Goal: Task Accomplishment & Management: Use online tool/utility

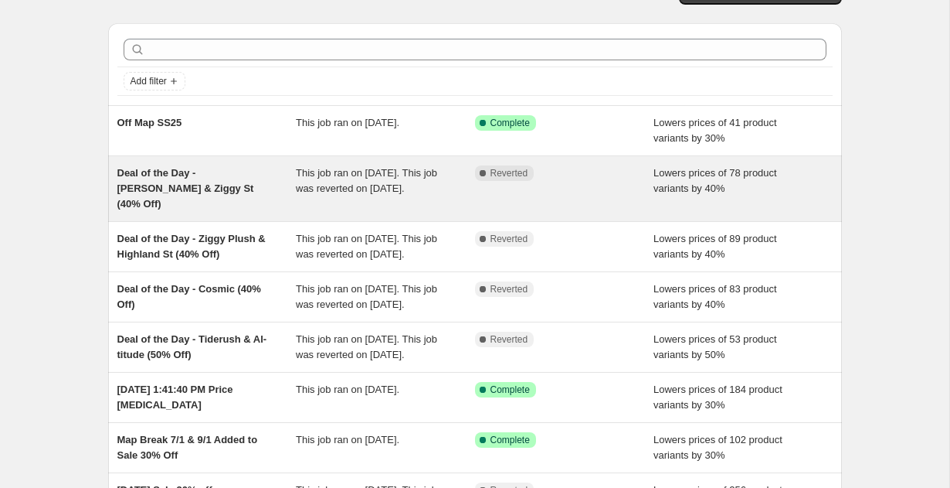
scroll to position [16, 0]
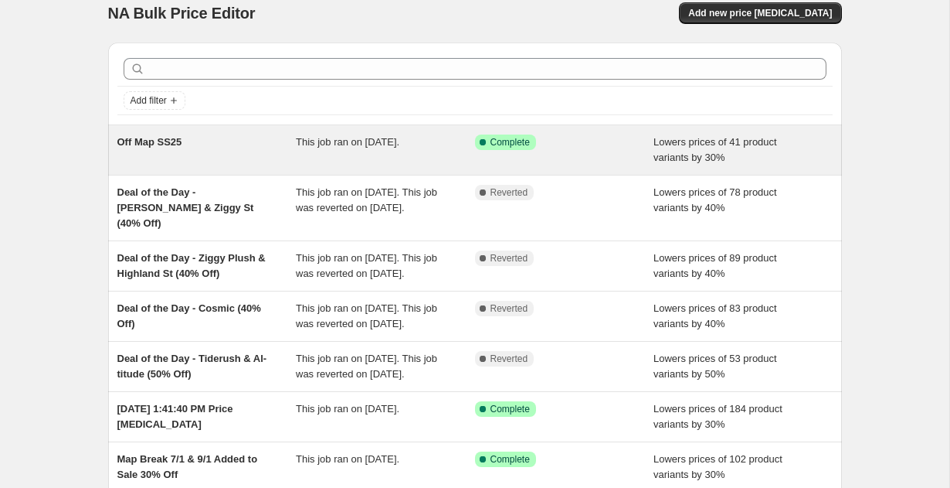
click at [355, 143] on span "This job ran on [DATE]." at bounding box center [348, 142] width 104 height 12
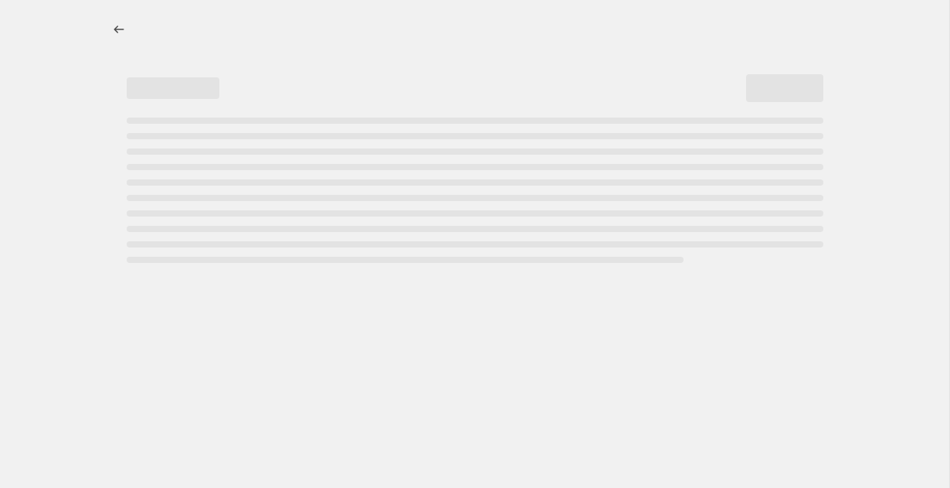
select select "percentage"
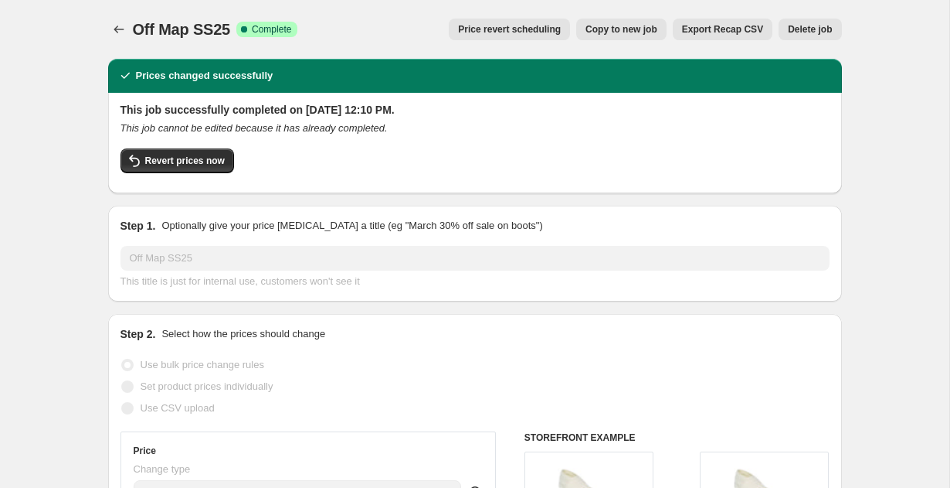
scroll to position [7, 0]
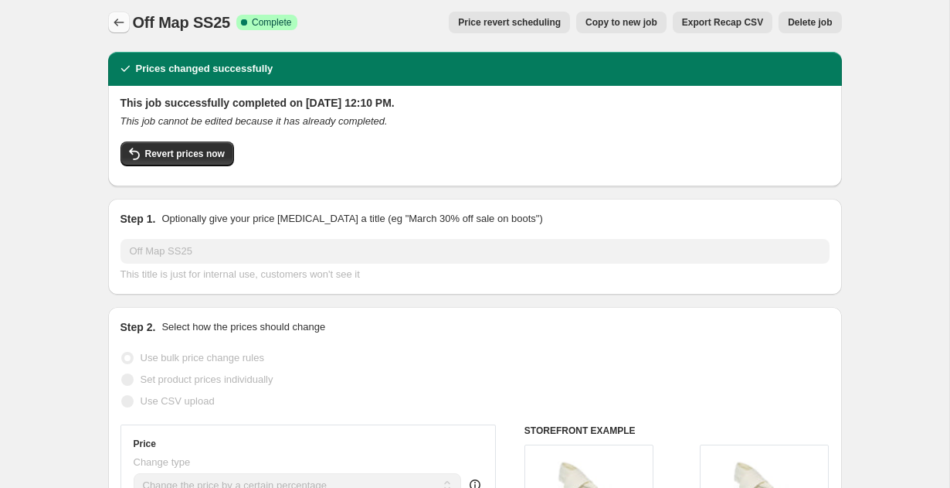
click at [118, 25] on icon "Price change jobs" at bounding box center [118, 22] width 15 height 15
